Goal: Task Accomplishment & Management: Use online tool/utility

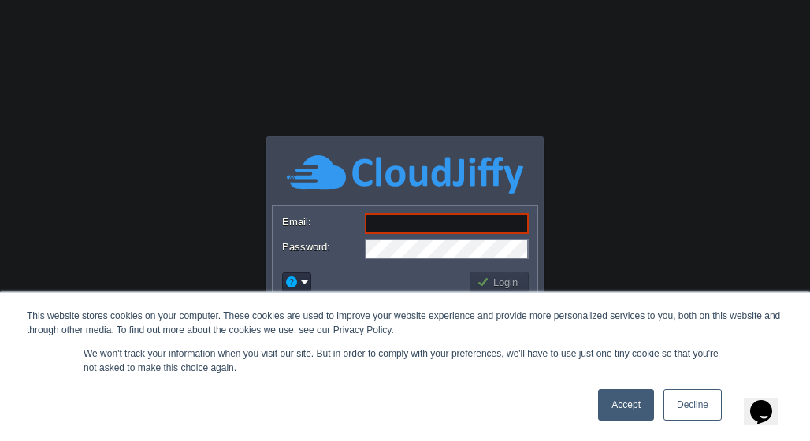
click at [633, 412] on link "Accept" at bounding box center [626, 405] width 56 height 32
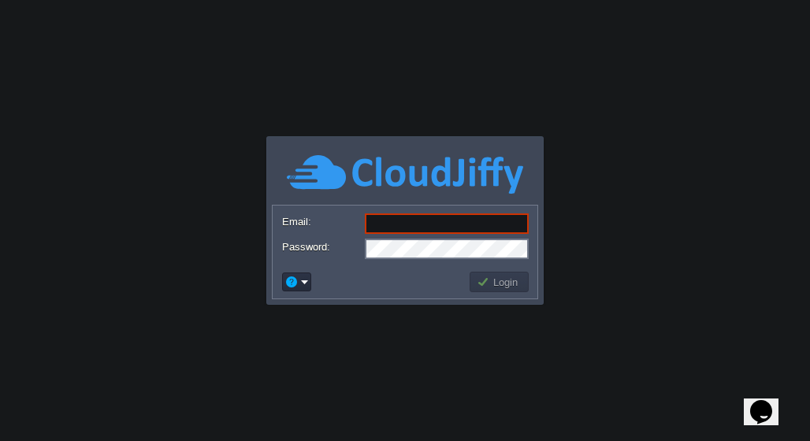
click at [450, 228] on input "Email:" at bounding box center [447, 223] width 164 height 20
click at [428, 226] on input "Email:" at bounding box center [447, 223] width 164 height 20
paste input "[EMAIL_ADDRESS][DOMAIN_NAME]"
type input "[EMAIL_ADDRESS][DOMAIN_NAME]"
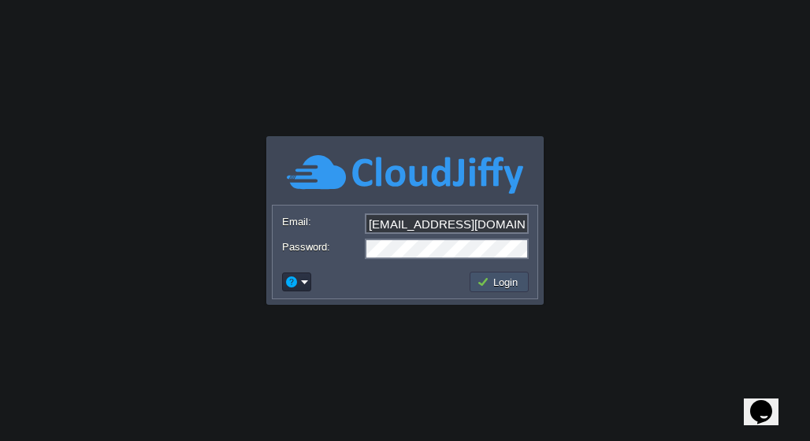
click at [493, 283] on button "Login" at bounding box center [500, 282] width 46 height 14
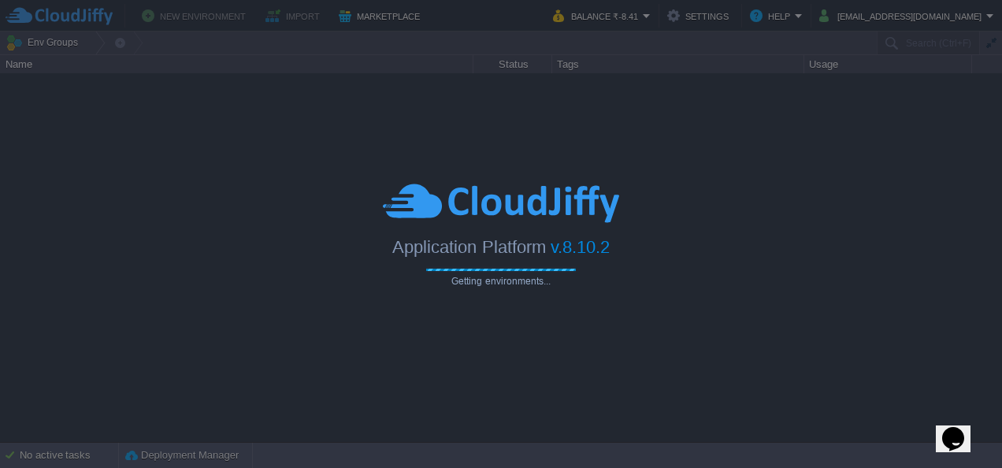
type input "Search (Ctrl+F)"
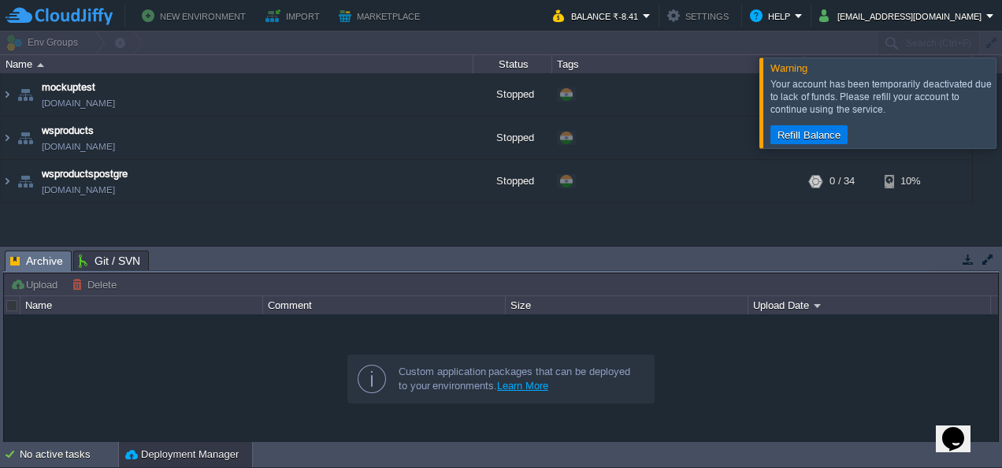
click at [809, 98] on div at bounding box center [1021, 102] width 0 height 90
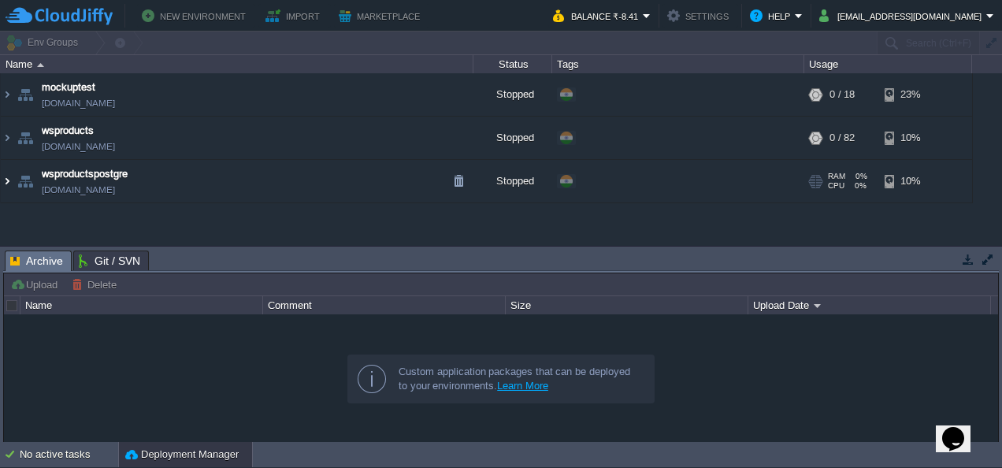
click at [5, 182] on img at bounding box center [7, 181] width 13 height 43
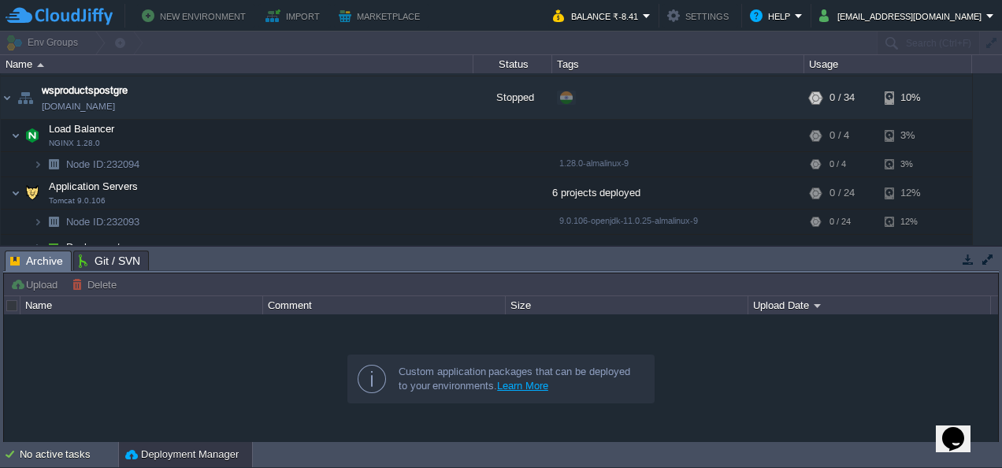
scroll to position [153, 0]
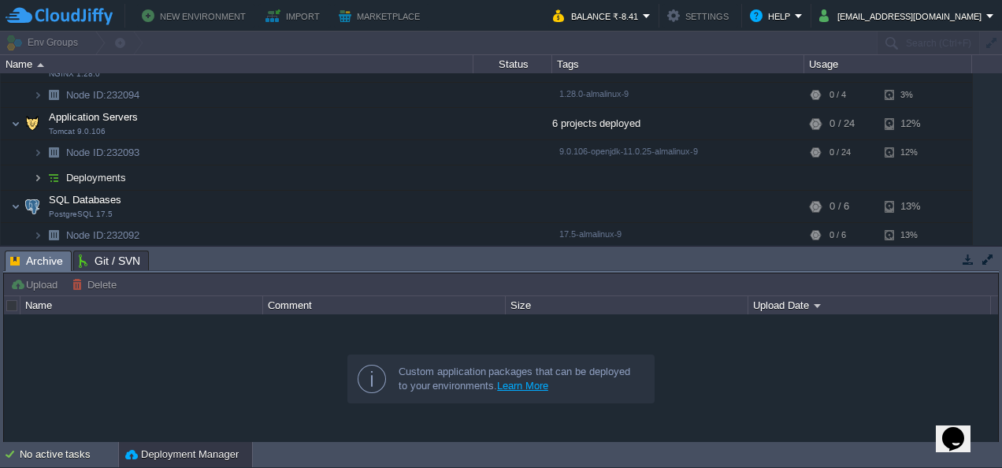
click at [34, 175] on img at bounding box center [37, 177] width 9 height 24
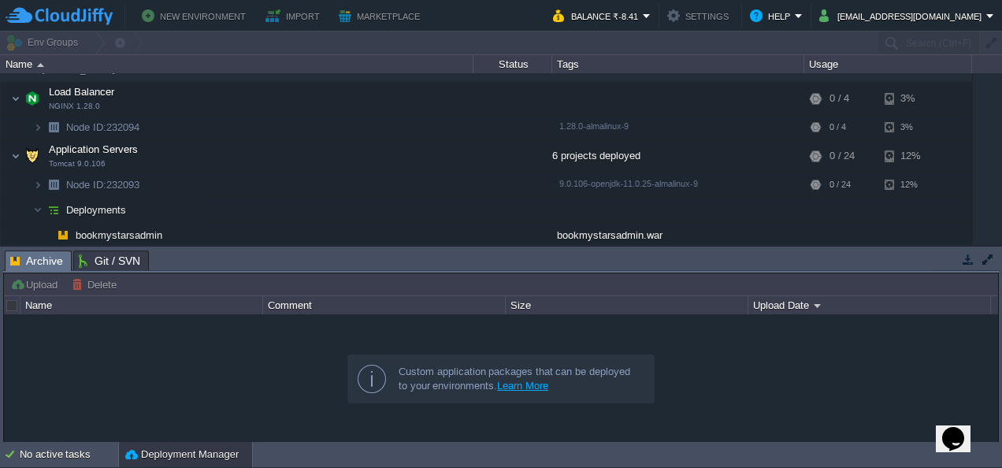
scroll to position [145, 0]
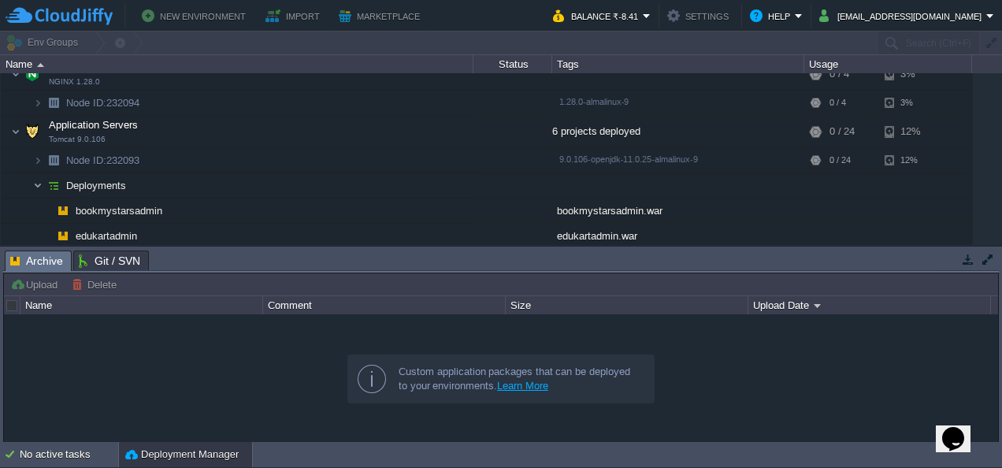
click at [35, 181] on img at bounding box center [37, 185] width 9 height 24
